Goal: Use online tool/utility: Utilize a website feature to perform a specific function

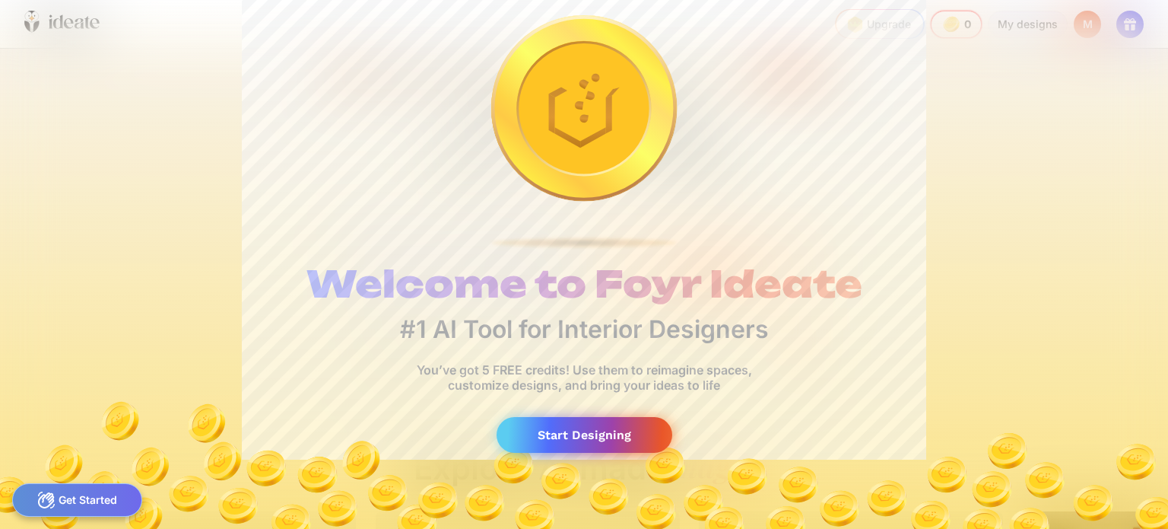
click at [608, 434] on div "Start Designing" at bounding box center [585, 435] width 176 height 36
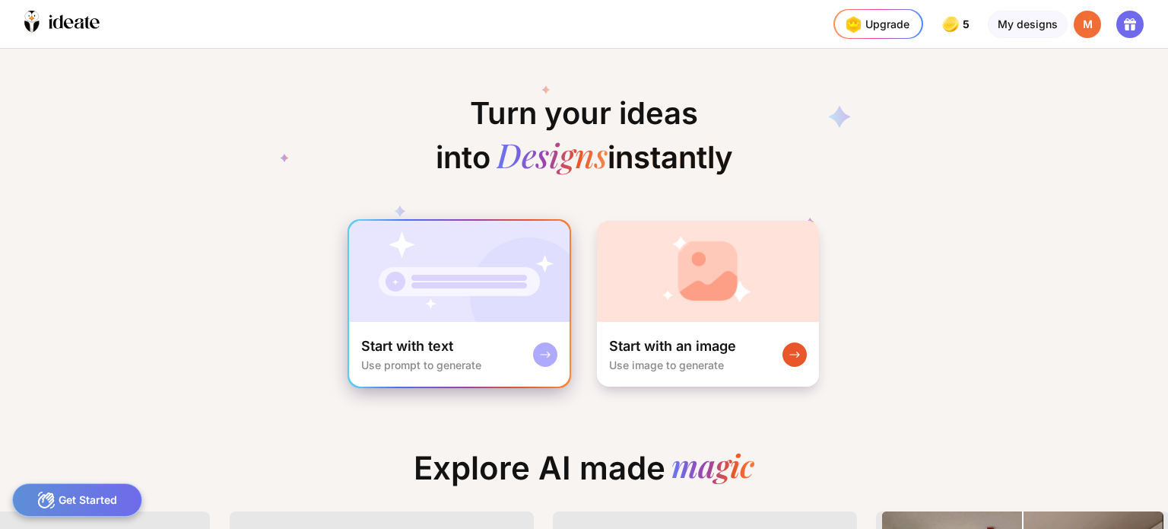
click at [429, 354] on div "Start with text Use prompt to generate" at bounding box center [421, 354] width 120 height 34
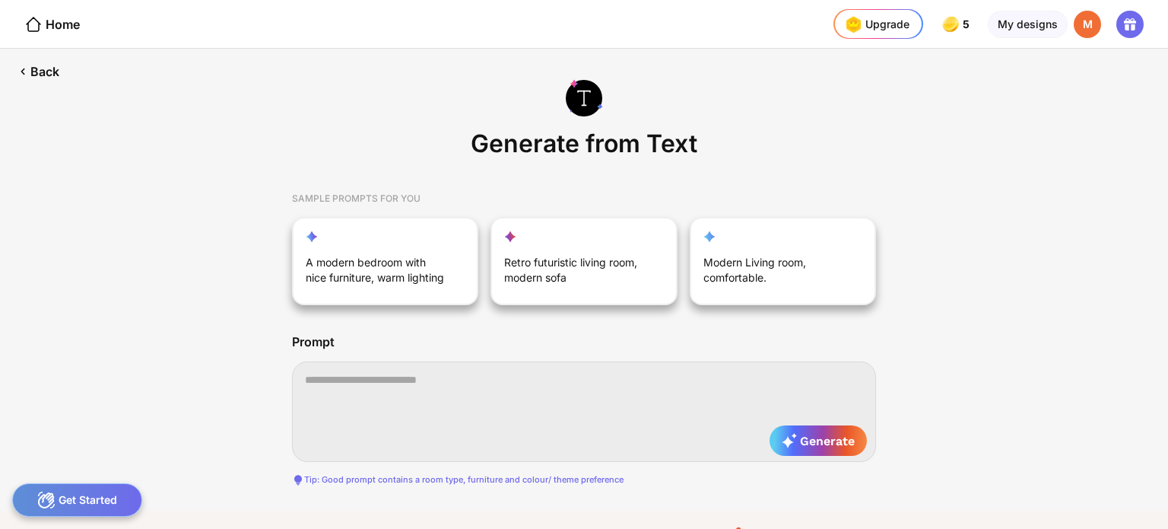
click at [324, 380] on textarea at bounding box center [584, 411] width 584 height 100
click at [366, 378] on textarea at bounding box center [584, 411] width 584 height 100
click at [101, 502] on div "Get Started" at bounding box center [77, 499] width 130 height 33
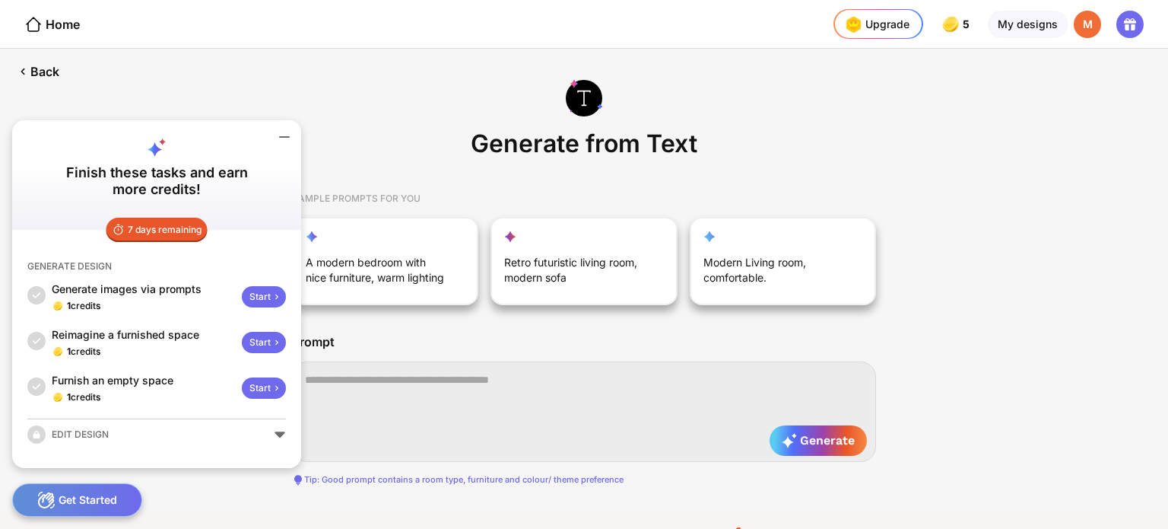
click at [261, 386] on div "Start" at bounding box center [264, 387] width 44 height 21
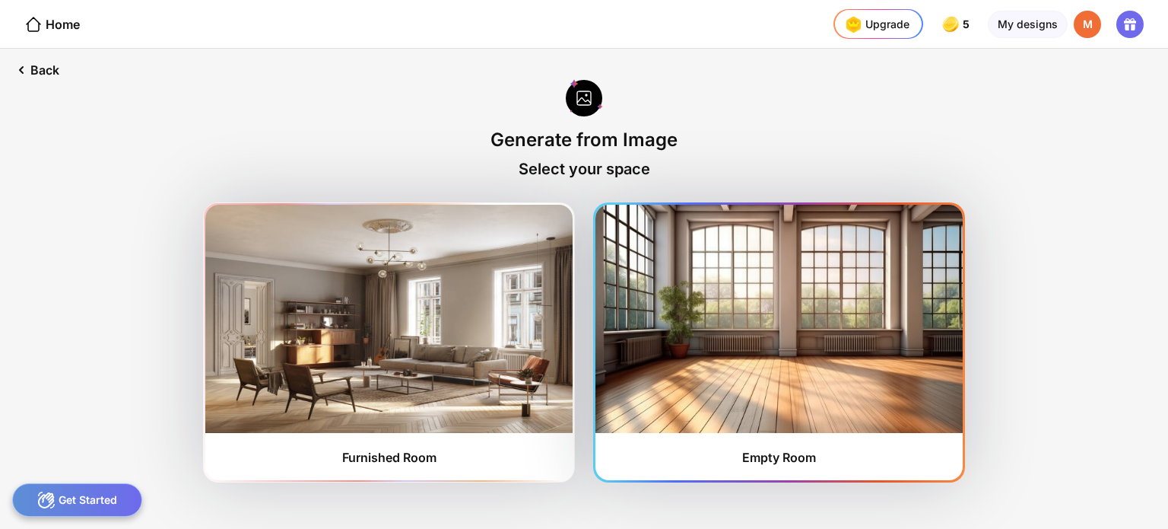
click at [794, 409] on img at bounding box center [779, 319] width 367 height 228
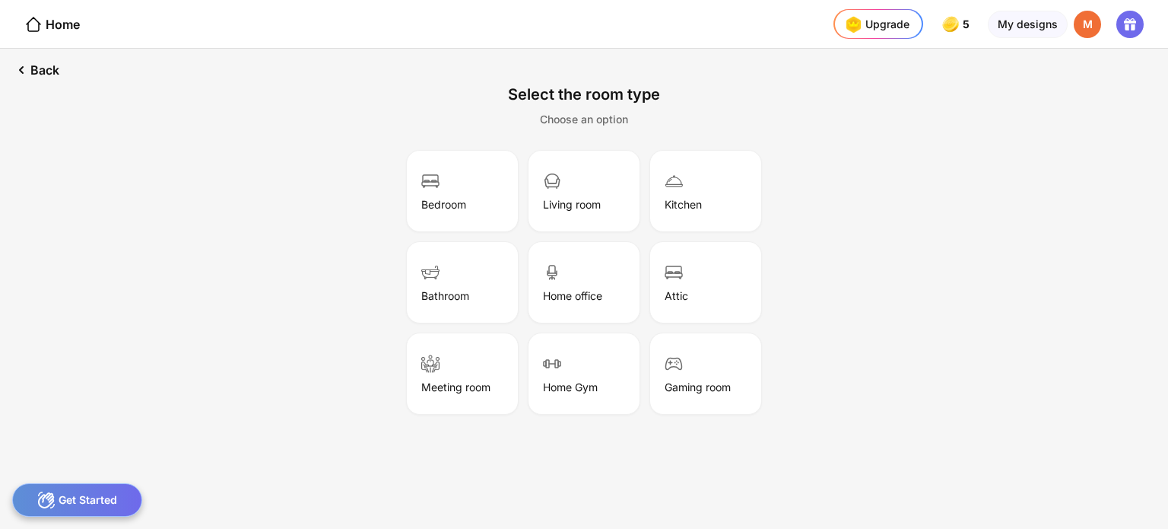
click at [594, 201] on div "Living room" at bounding box center [572, 204] width 58 height 13
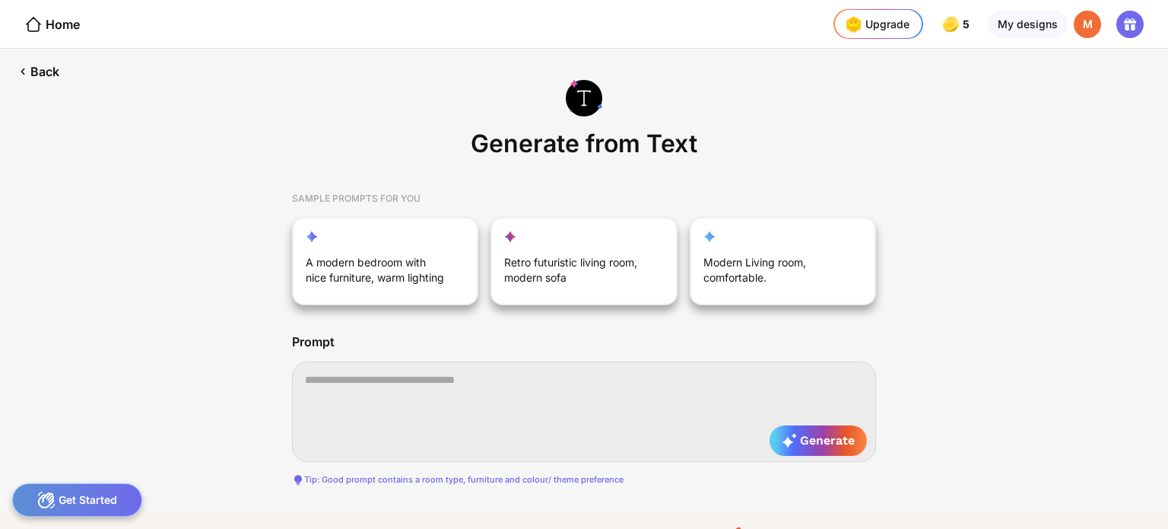
click at [824, 450] on div "Generate" at bounding box center [818, 440] width 97 height 30
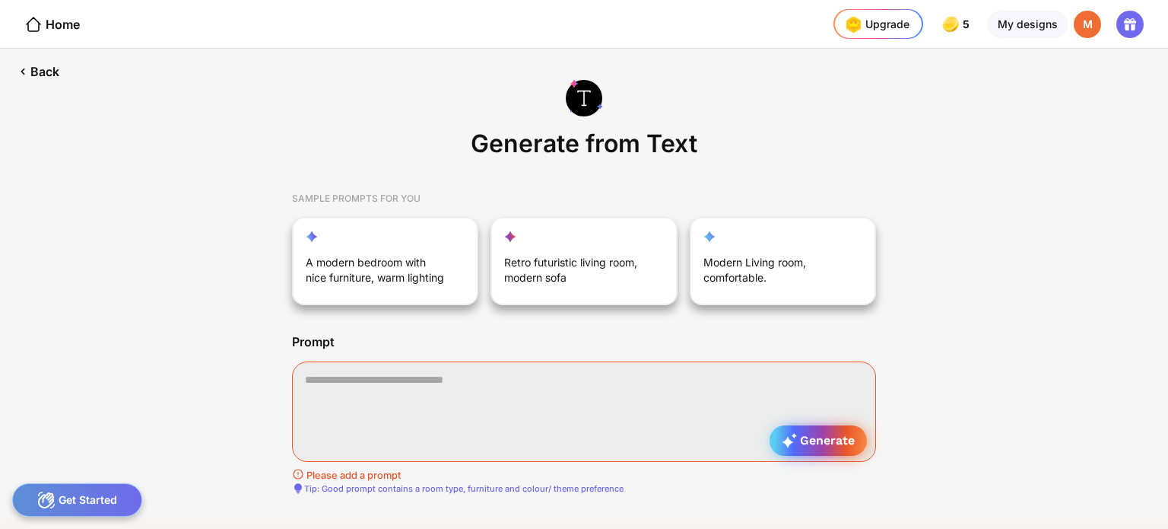
click at [30, 73] on div "Back" at bounding box center [37, 72] width 75 height 46
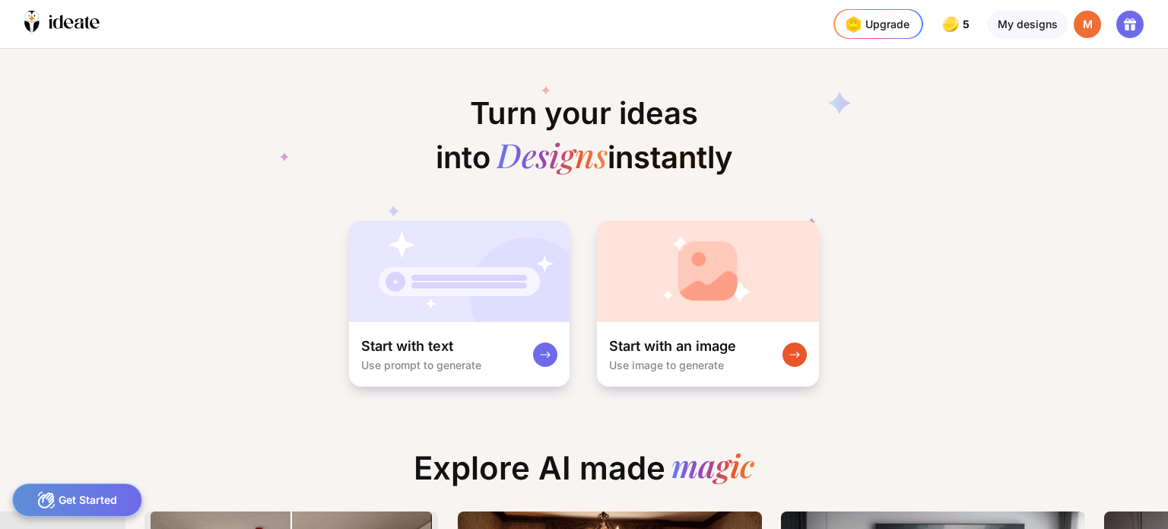
scroll to position [0, 966]
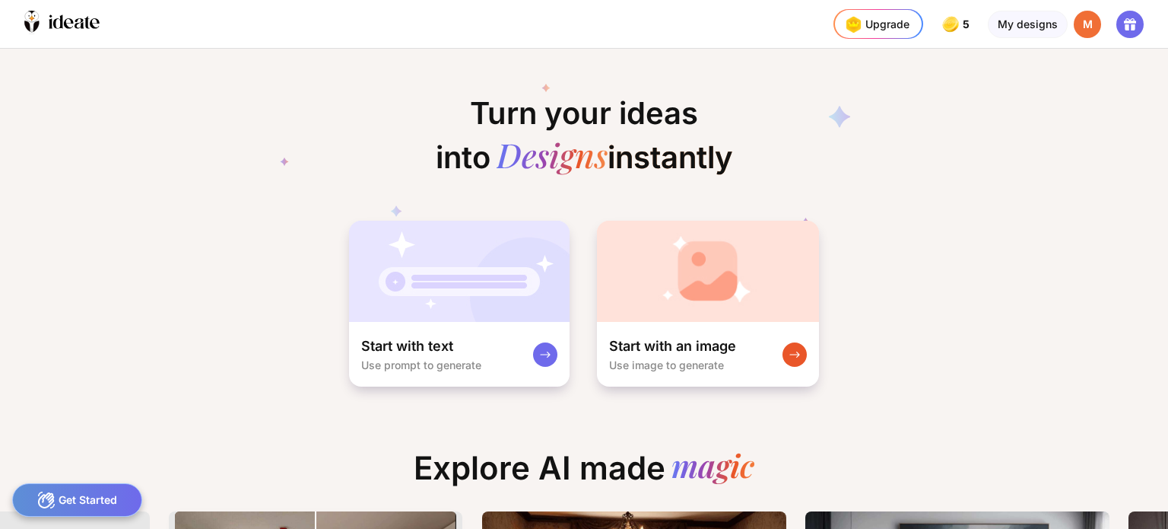
click at [713, 368] on div "Use image to generate" at bounding box center [666, 364] width 115 height 13
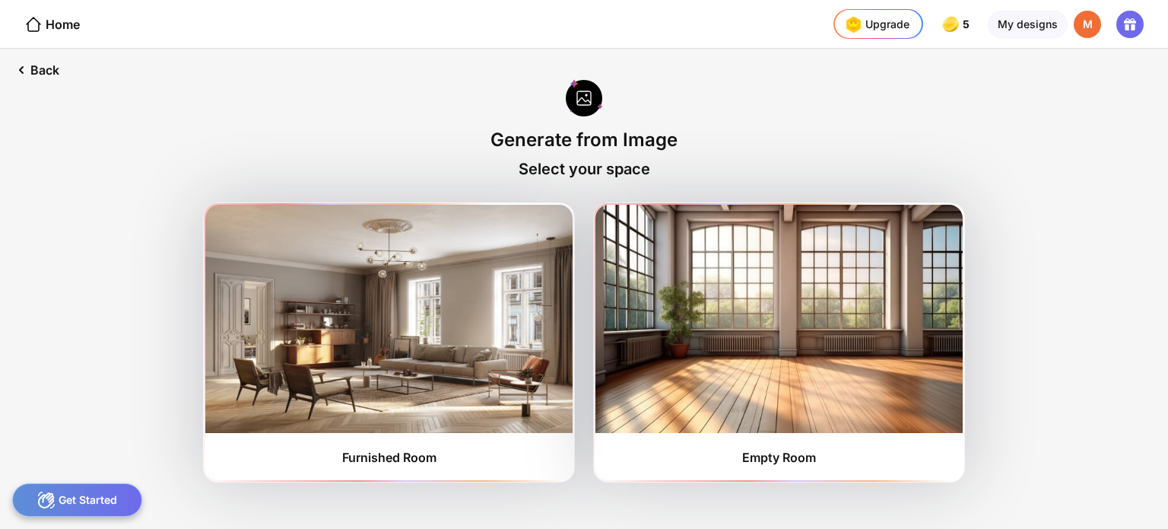
click at [593, 102] on div at bounding box center [584, 99] width 37 height 40
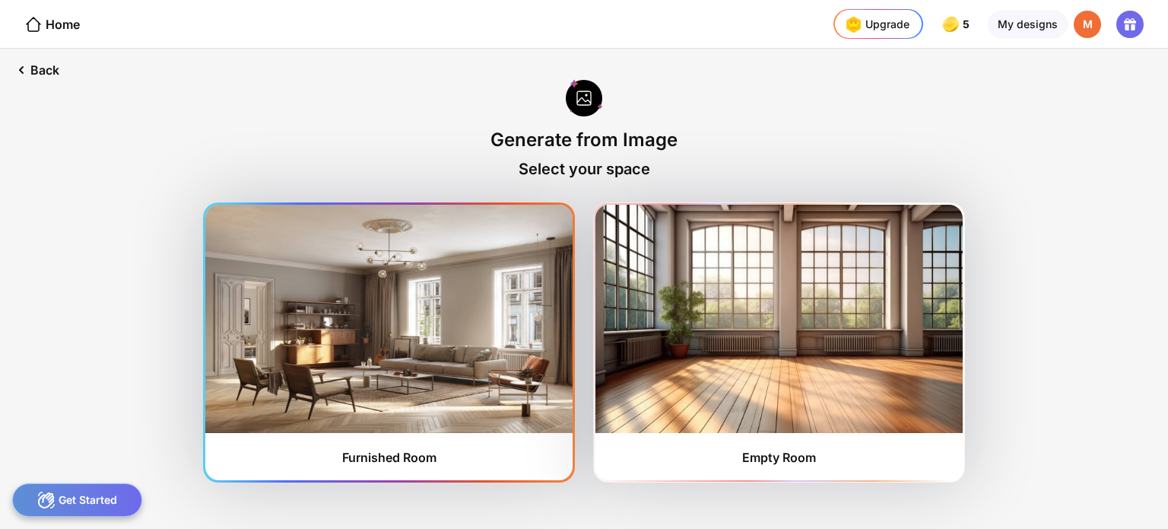
click at [441, 373] on img at bounding box center [388, 319] width 367 height 228
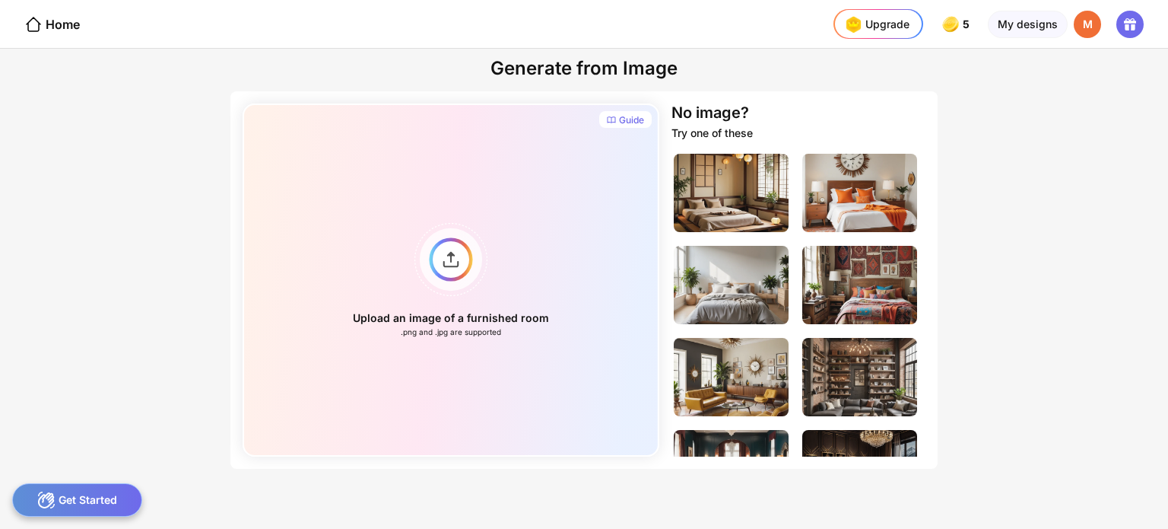
click at [720, 113] on div "No image?" at bounding box center [711, 112] width 78 height 18
click at [631, 123] on div "Guide" at bounding box center [631, 120] width 25 height 12
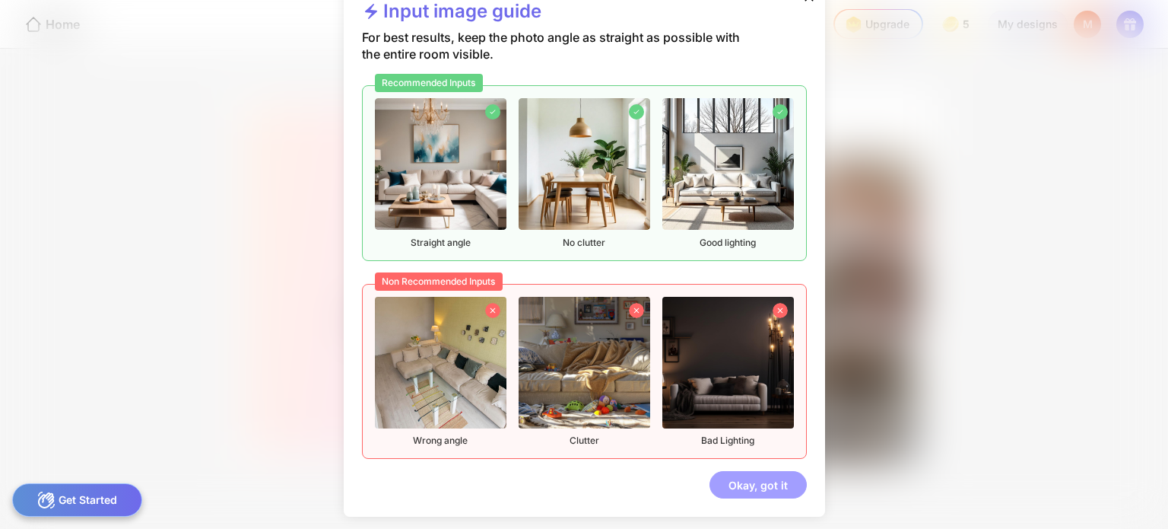
click at [776, 485] on div "Okay, got it" at bounding box center [758, 484] width 97 height 27
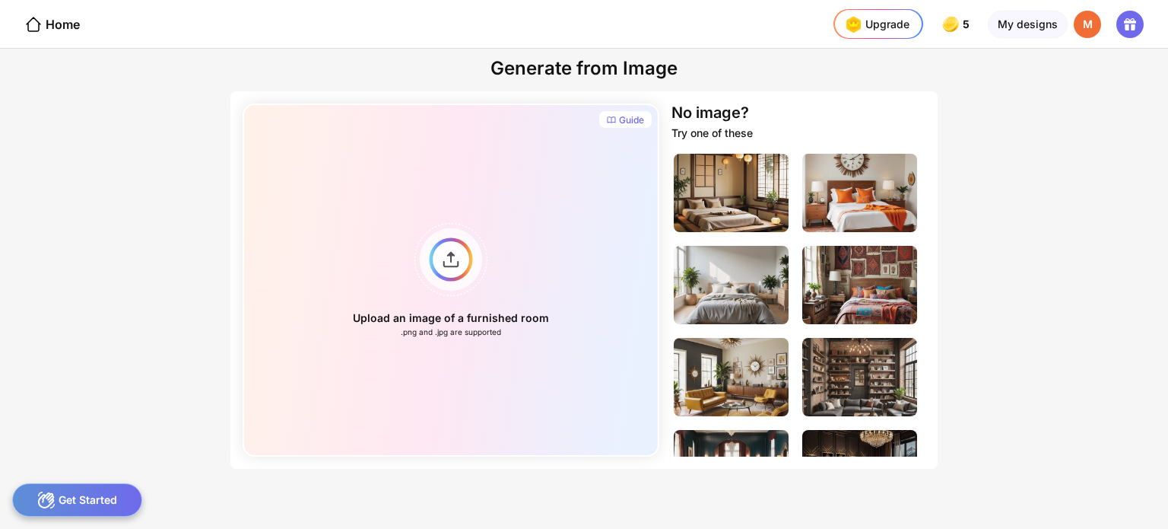
click at [461, 321] on div "Upload an image of a furnished room .png and .jpg are supported" at bounding box center [451, 279] width 417 height 353
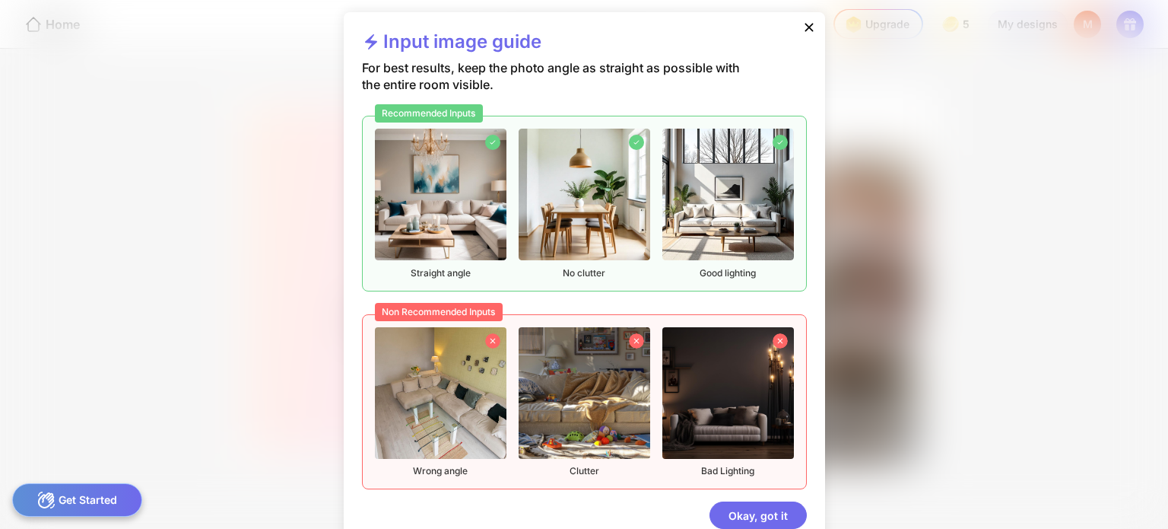
click at [763, 511] on div "Okay, got it" at bounding box center [758, 514] width 97 height 27
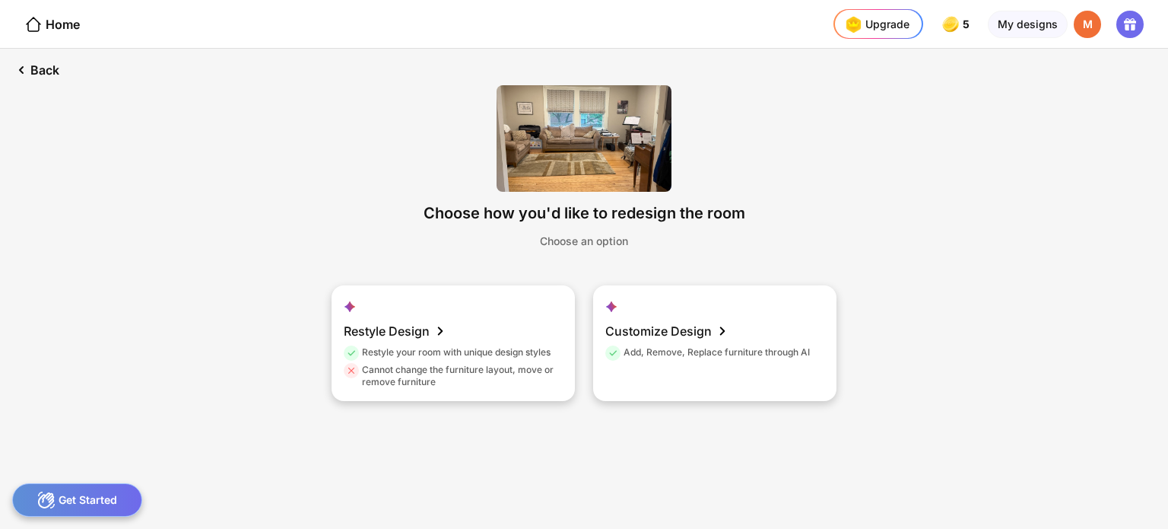
click at [459, 346] on div "Restyle your room with unique design styles" at bounding box center [447, 354] width 207 height 17
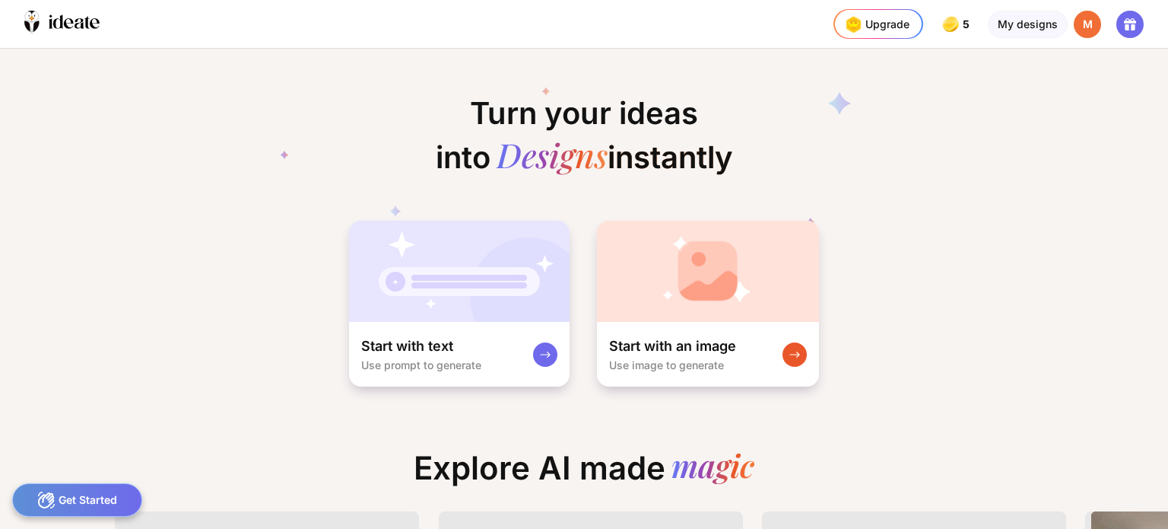
scroll to position [0, 11]
click at [711, 362] on div "Use image to generate" at bounding box center [666, 364] width 115 height 13
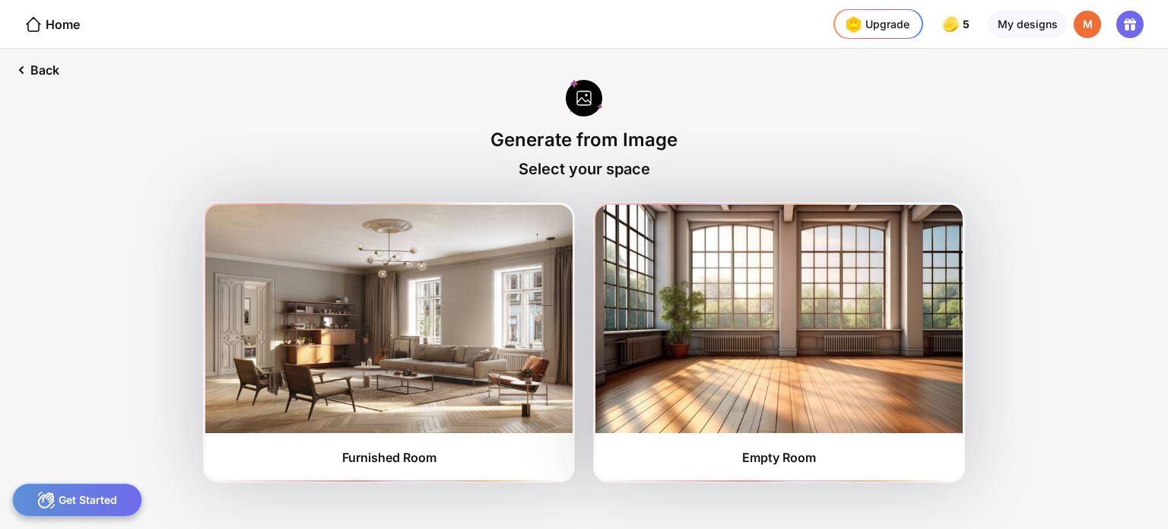
click at [411, 453] on div "Furnished Room" at bounding box center [389, 457] width 94 height 15
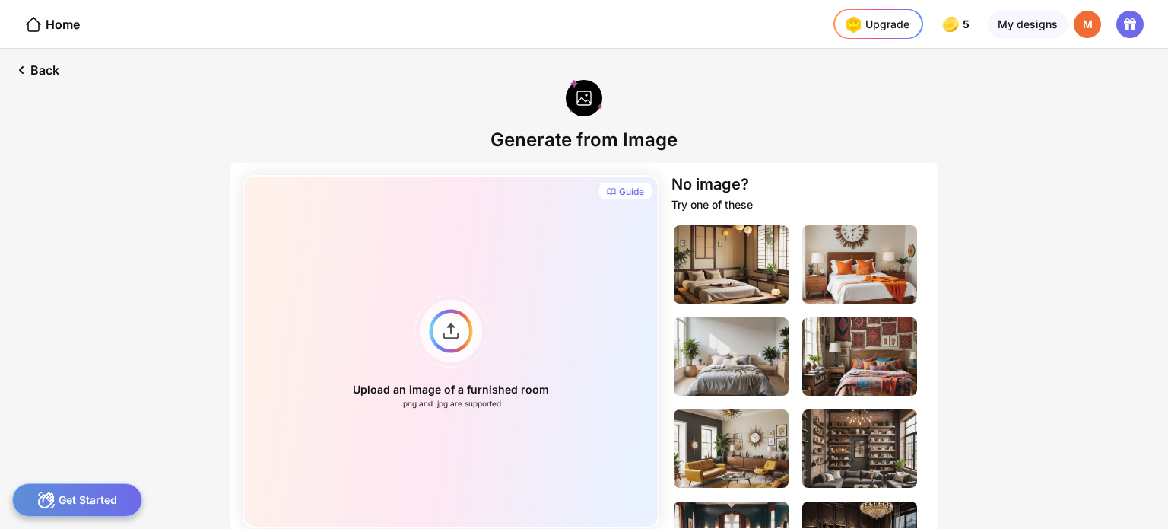
click at [474, 390] on div "Upload an image of a furnished room .png and .jpg are supported" at bounding box center [451, 351] width 417 height 353
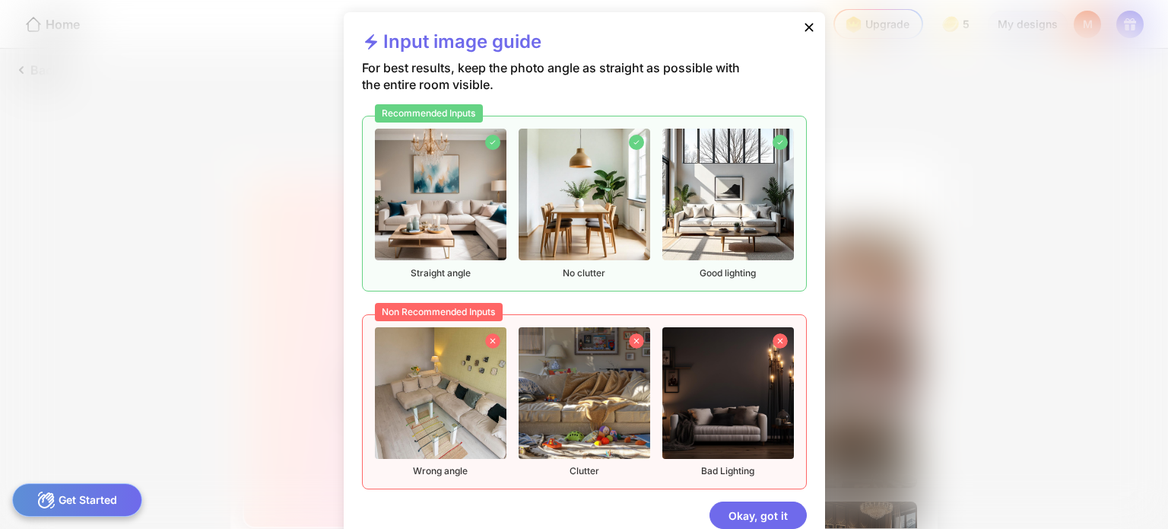
click at [762, 516] on div "Okay, got it" at bounding box center [758, 514] width 97 height 27
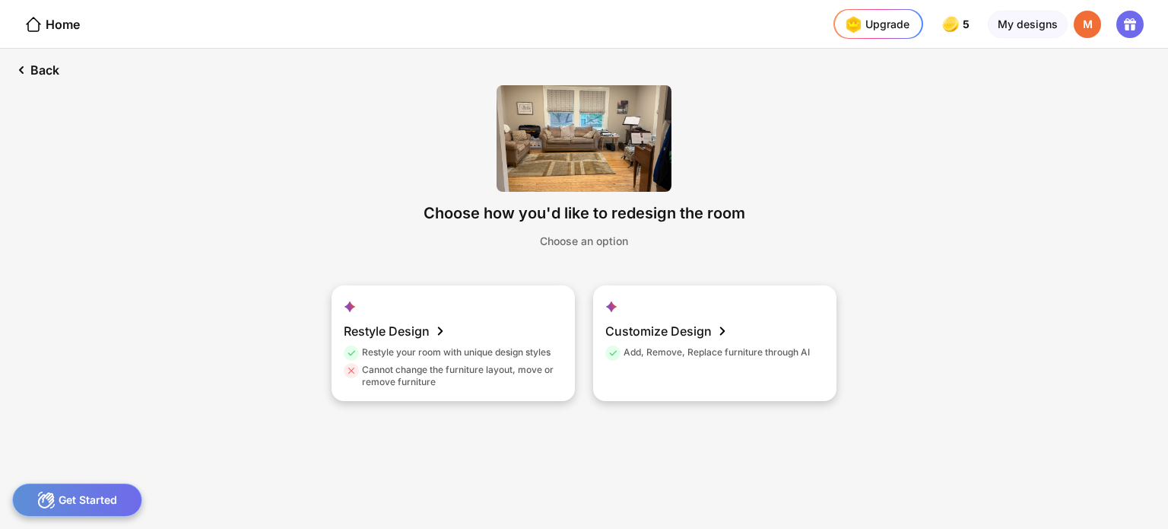
click at [715, 353] on div "Add, Remove, Replace furniture through AI" at bounding box center [707, 354] width 205 height 17
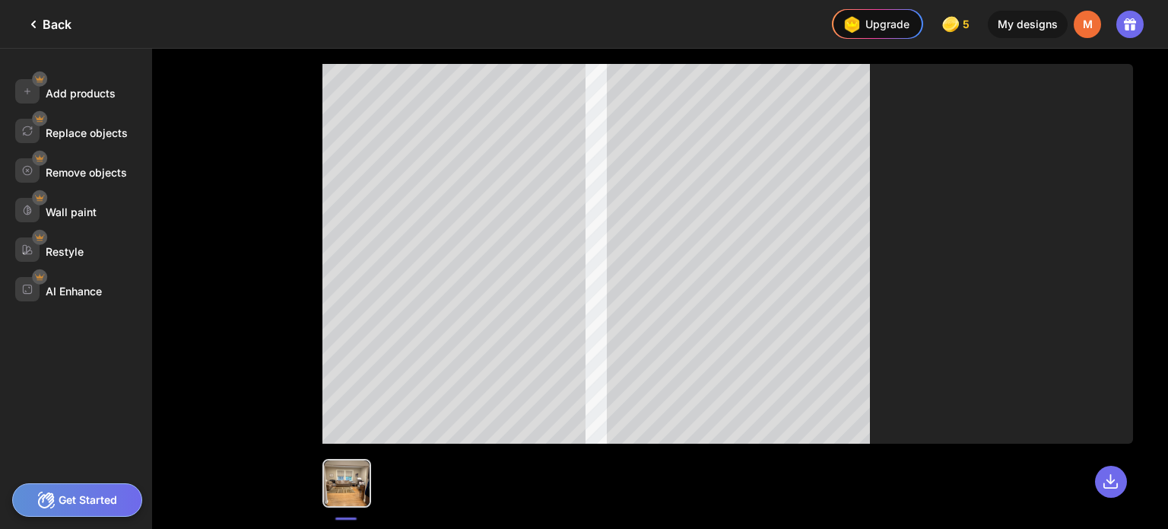
click at [81, 95] on div "Add products" at bounding box center [81, 93] width 70 height 13
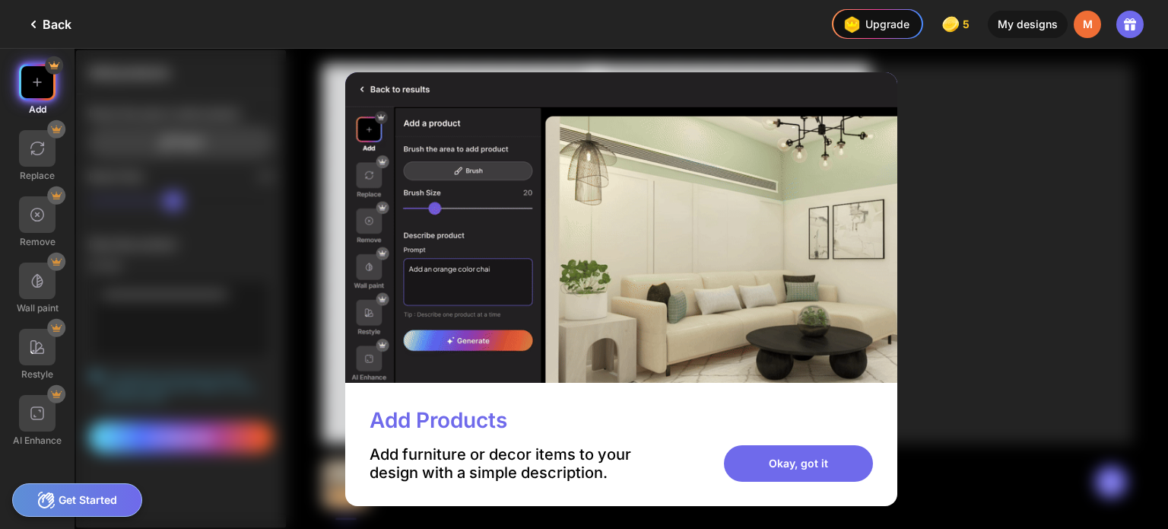
click at [815, 475] on div "Okay, got it" at bounding box center [798, 463] width 149 height 37
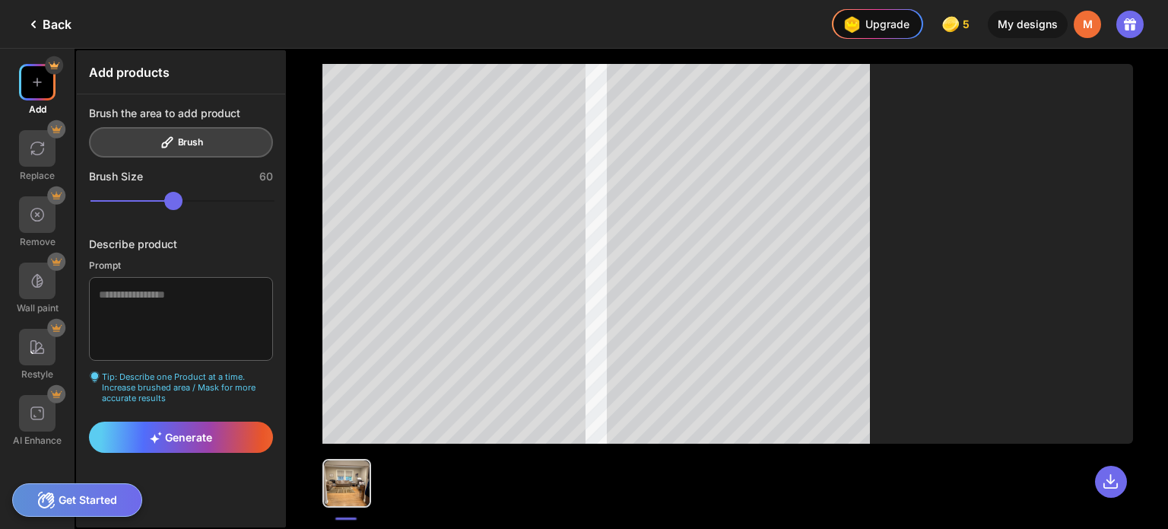
click at [180, 142] on div "Brush the area to add product Brush" at bounding box center [181, 131] width 184 height 51
click at [188, 421] on div "Generate" at bounding box center [181, 436] width 184 height 31
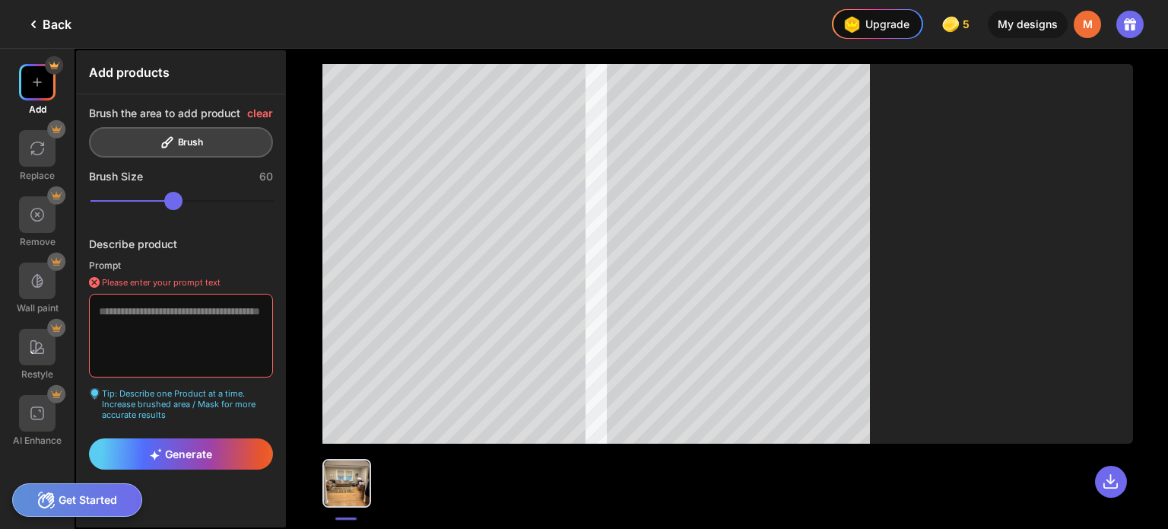
click at [174, 331] on textarea at bounding box center [181, 336] width 184 height 84
click at [211, 448] on span "Generate" at bounding box center [181, 453] width 62 height 13
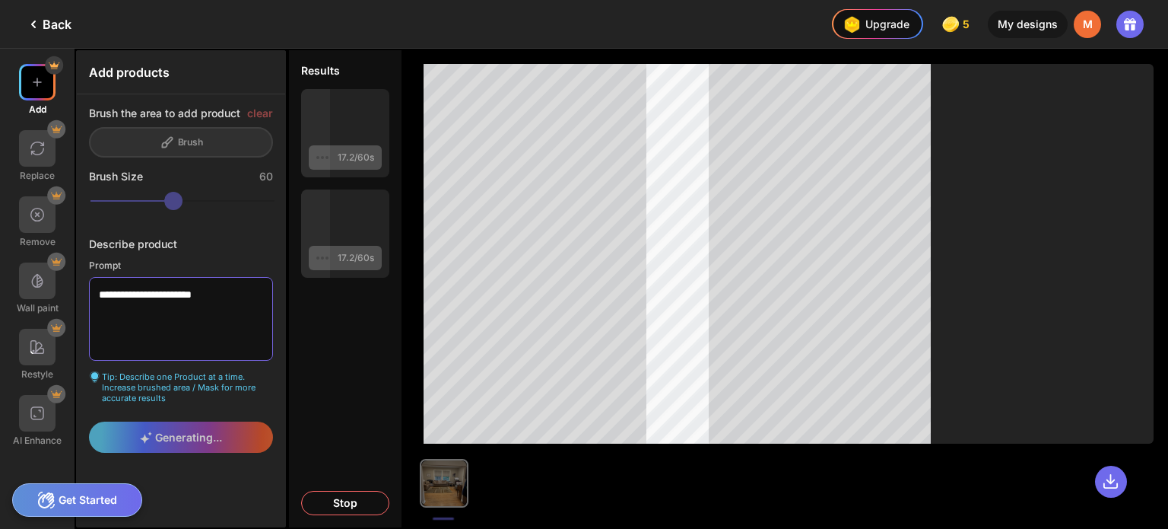
click at [240, 288] on textarea "**********" at bounding box center [181, 319] width 184 height 84
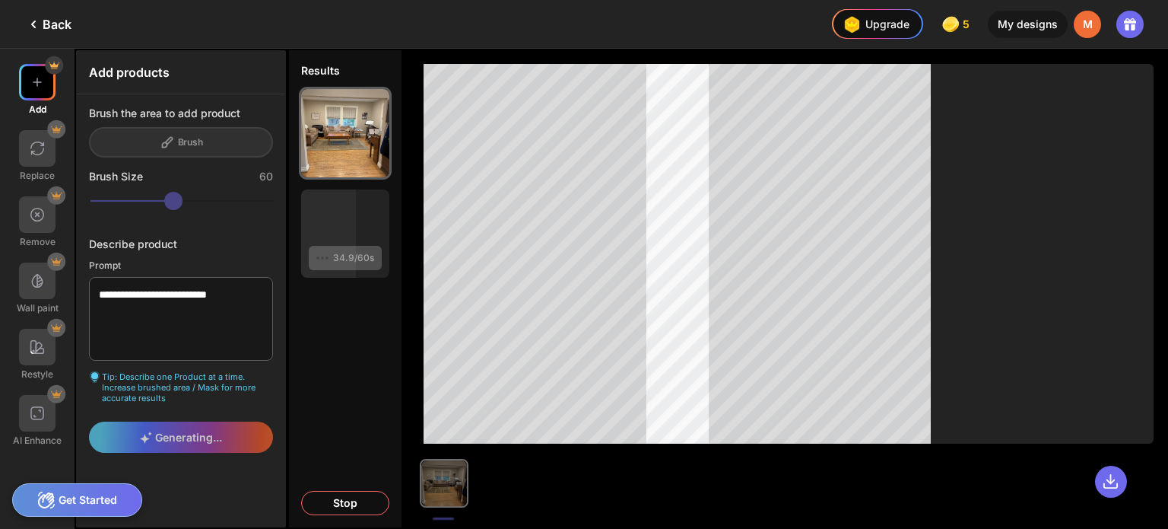
click at [197, 144] on div "Brush the area to add product Brush" at bounding box center [181, 131] width 184 height 51
drag, startPoint x: 190, startPoint y: 200, endPoint x: 152, endPoint y: 199, distance: 38.0
click at [152, 199] on div "Brush Size 60" at bounding box center [181, 191] width 184 height 43
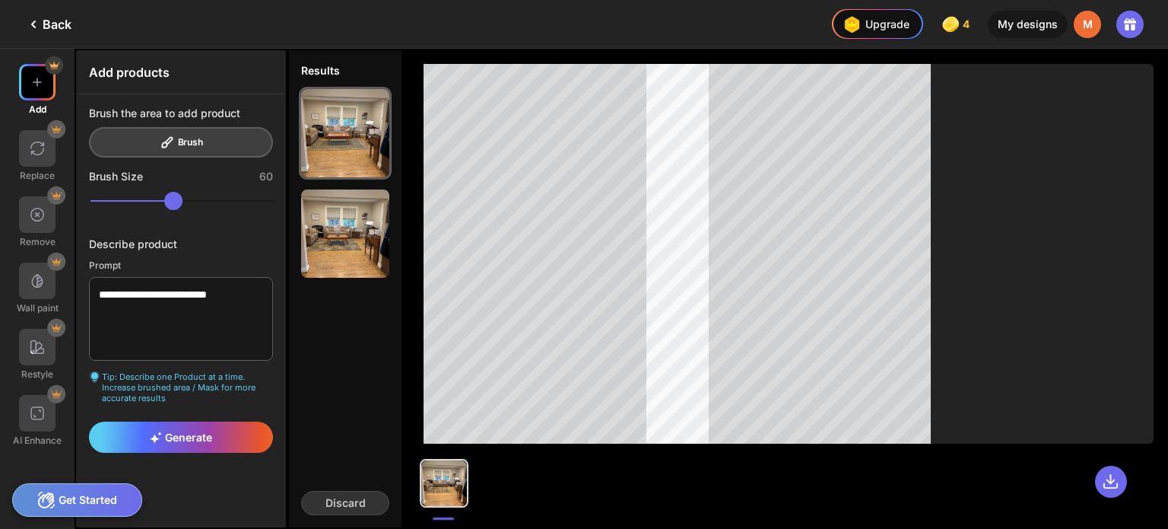
click at [0, 0] on div "Keep this" at bounding box center [0, 0] width 0 height 0
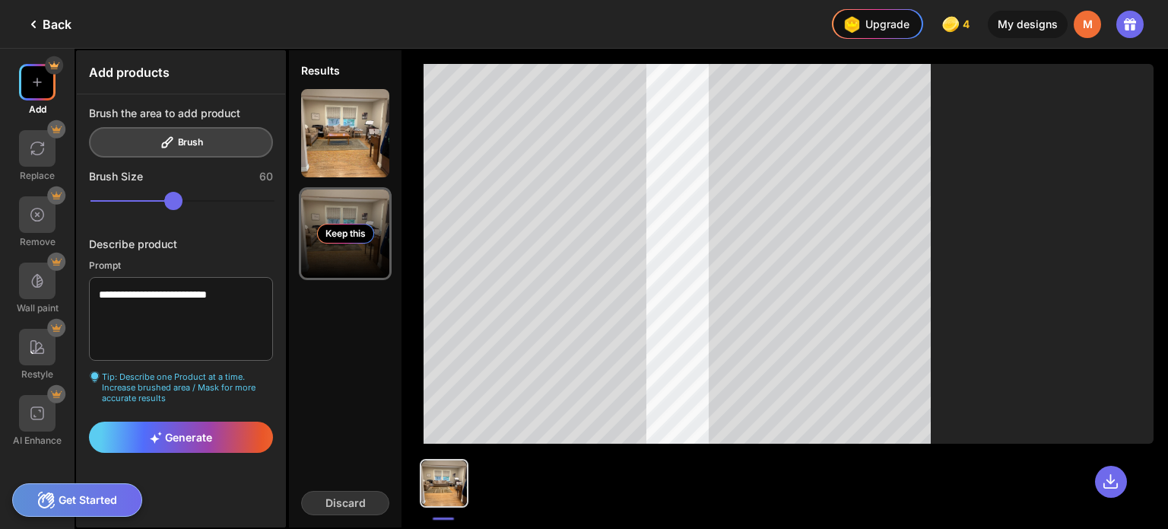
click at [0, 0] on div "Keep this" at bounding box center [0, 0] width 0 height 0
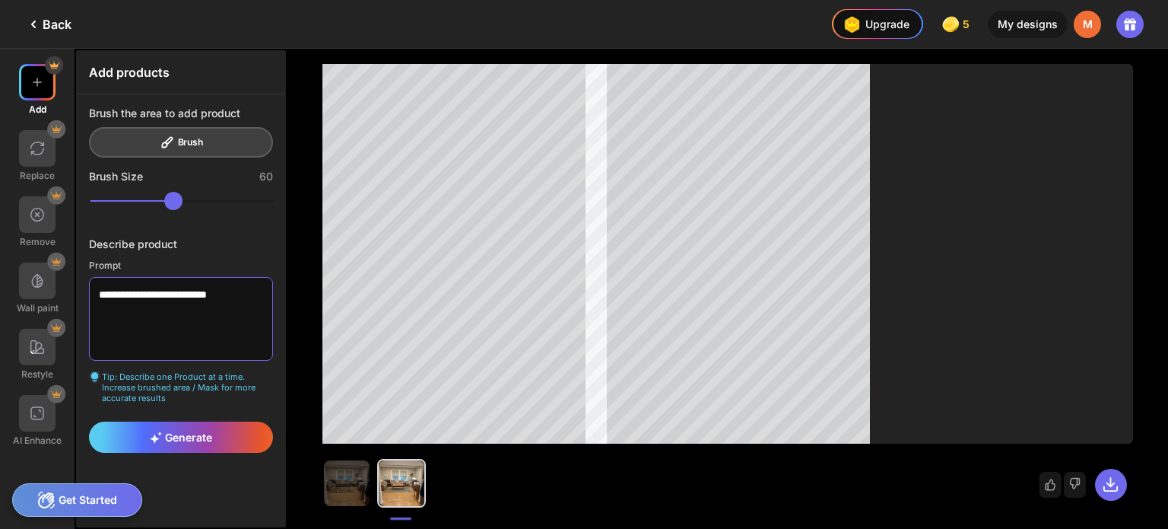
click at [126, 300] on textarea "**********" at bounding box center [181, 319] width 184 height 84
click at [173, 250] on div "Describe product" at bounding box center [181, 248] width 184 height 22
click at [122, 301] on textarea "**********" at bounding box center [181, 319] width 184 height 84
click at [237, 300] on textarea "**********" at bounding box center [181, 319] width 184 height 84
type textarea "*"
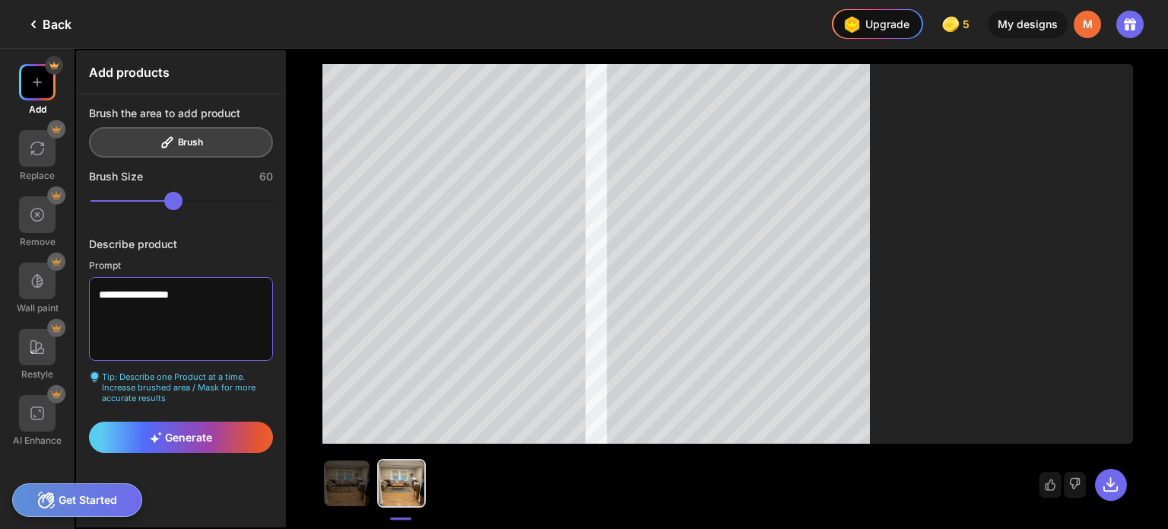
type textarea "**********"
click at [211, 433] on span "Generate" at bounding box center [181, 437] width 62 height 13
click at [195, 444] on div "Generate" at bounding box center [181, 436] width 184 height 31
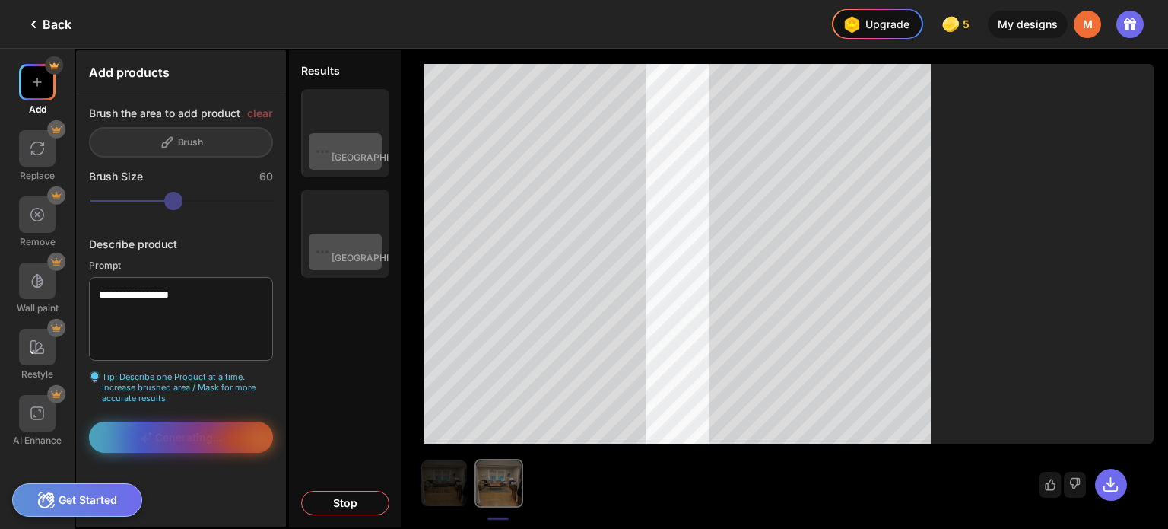
click at [517, 494] on div at bounding box center [663, 483] width 487 height 49
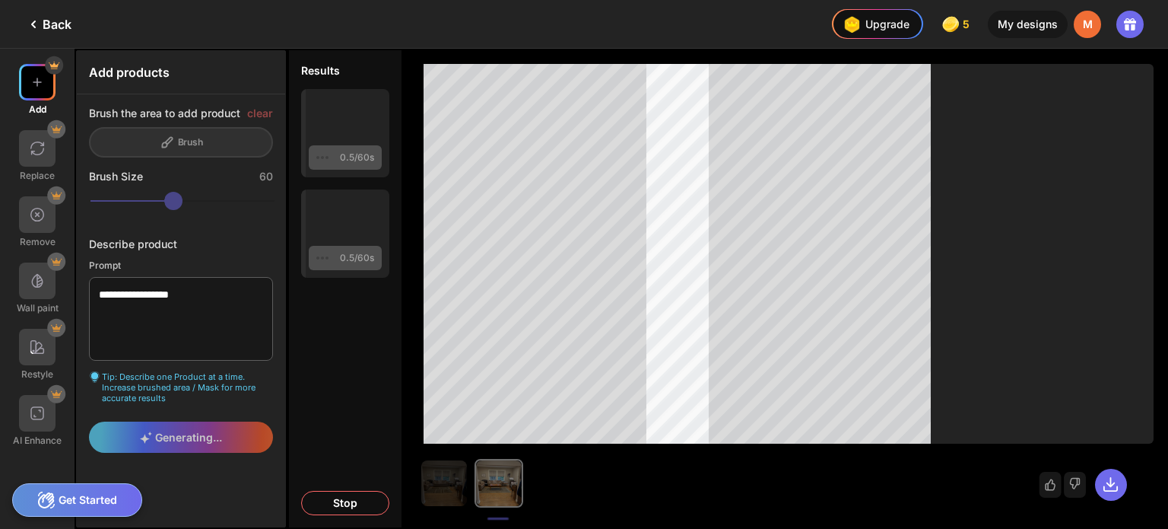
click at [502, 490] on div at bounding box center [663, 483] width 487 height 49
